Goal: Transaction & Acquisition: Download file/media

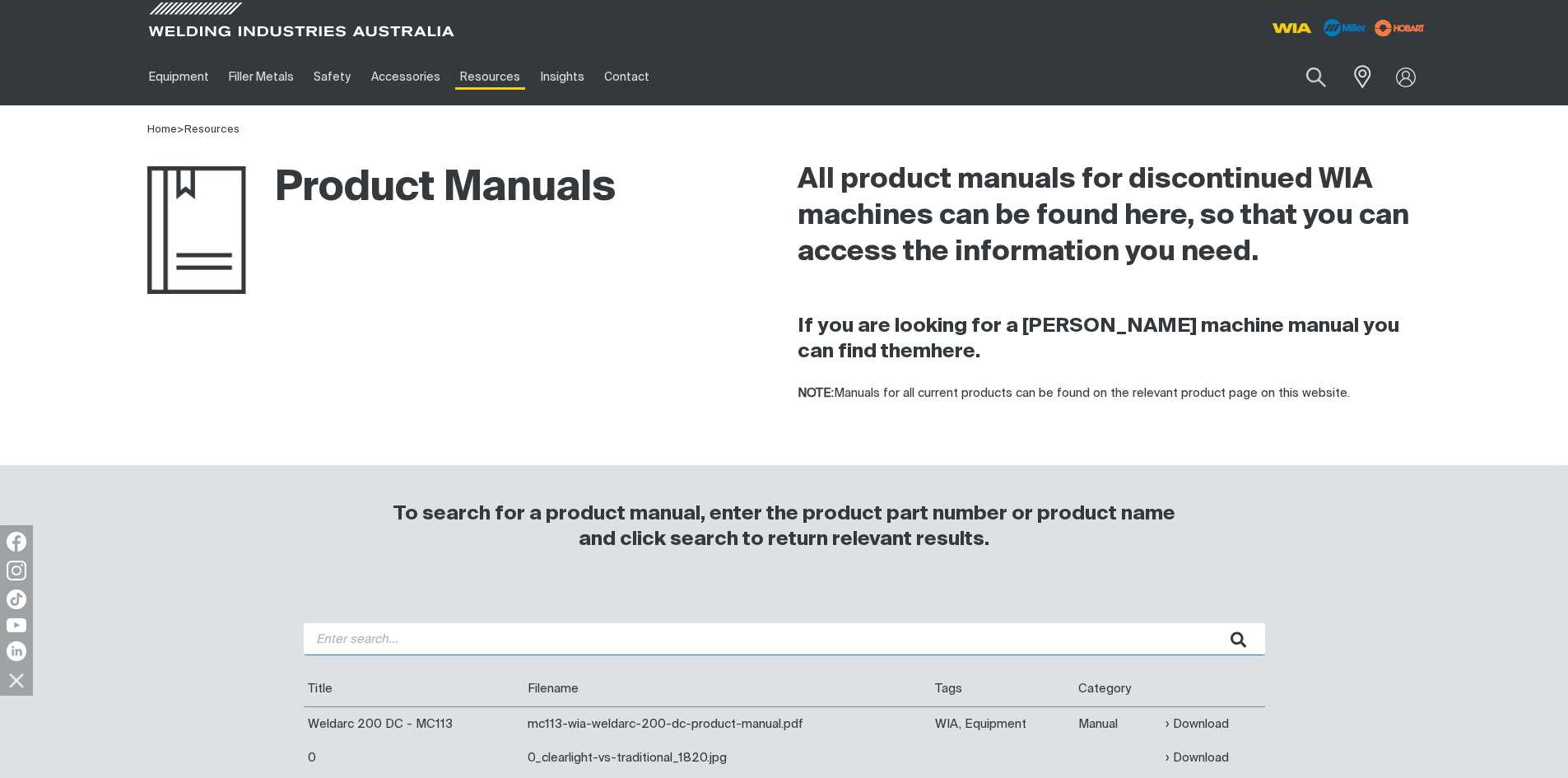
click at [460, 639] on input "search" at bounding box center [784, 639] width 962 height 32
type input "mc111"
click at [1213, 623] on button "submit" at bounding box center [1238, 639] width 52 height 32
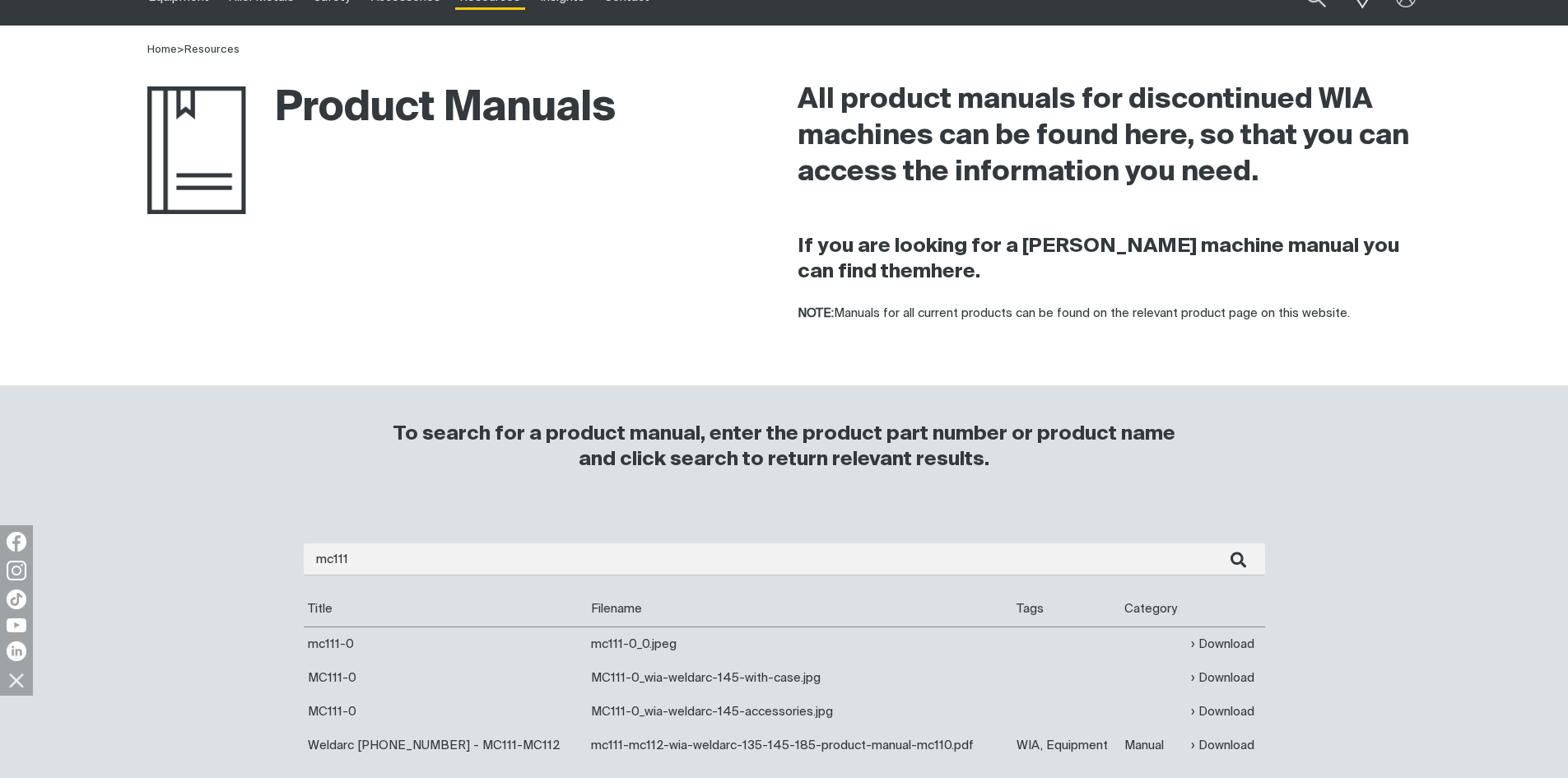
scroll to position [247, 0]
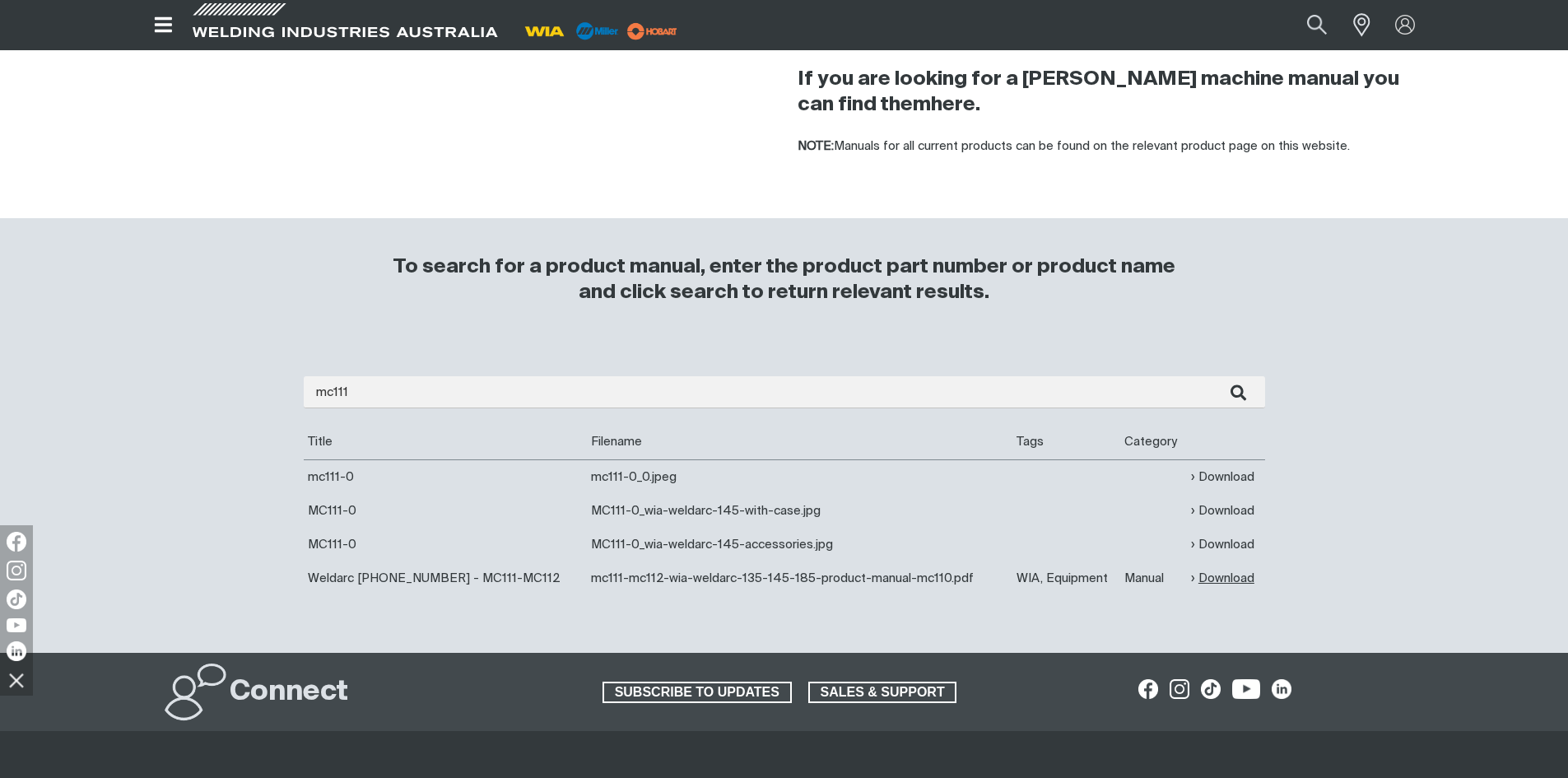
click at [1232, 574] on link "Download" at bounding box center [1222, 579] width 63 height 19
